Goal: Find specific page/section: Find specific page/section

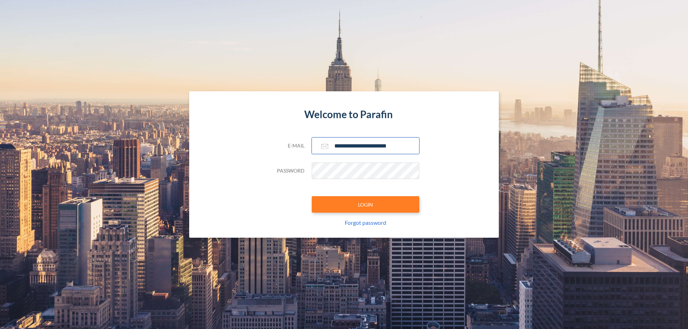
type input "**********"
click at [366, 205] on button "LOGIN" at bounding box center [366, 204] width 108 height 16
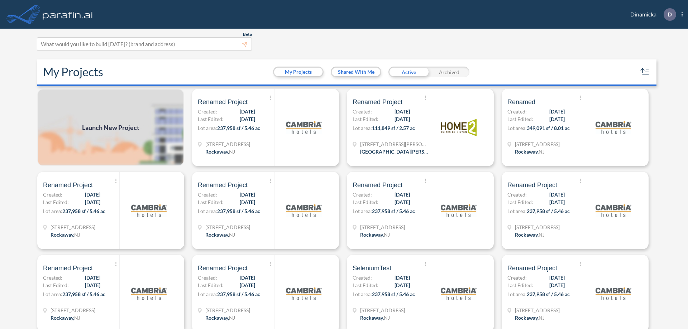
scroll to position [2, 0]
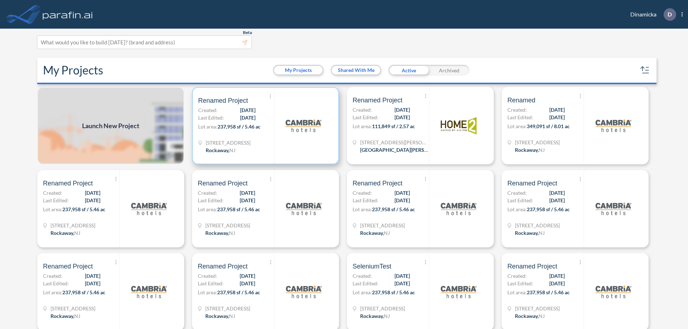
click at [264, 126] on p "Lot area: 237,958 sf / 5.46 ac" at bounding box center [236, 128] width 76 height 10
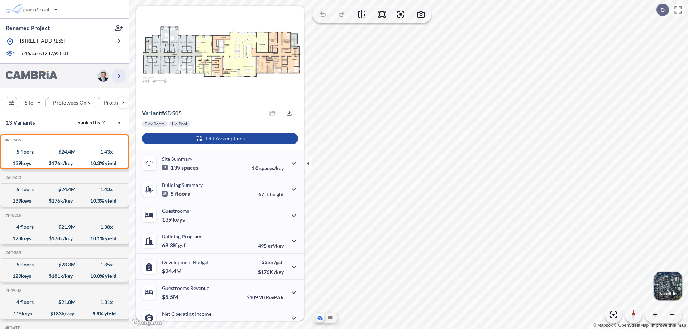
click at [119, 76] on icon "button" at bounding box center [119, 76] width 9 height 9
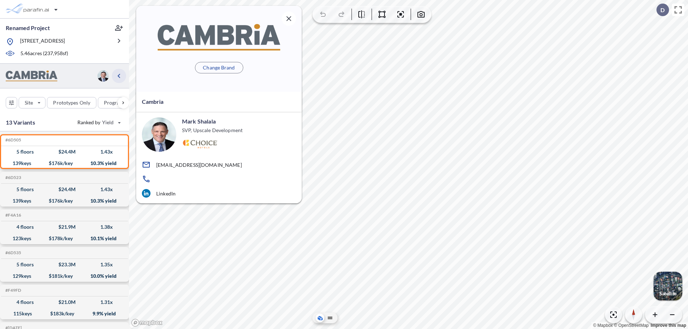
click at [119, 76] on icon "button" at bounding box center [119, 76] width 9 height 9
